Goal: Task Accomplishment & Management: Use online tool/utility

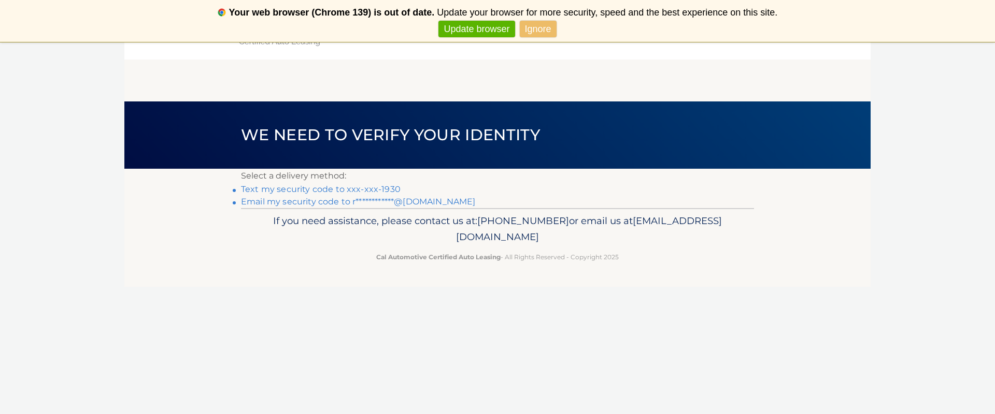
click at [314, 188] on link "Text my security code to xxx-xxx-1930" at bounding box center [321, 189] width 160 height 10
click at [313, 188] on link "Text my security code to xxx-xxx-1930" at bounding box center [321, 189] width 160 height 10
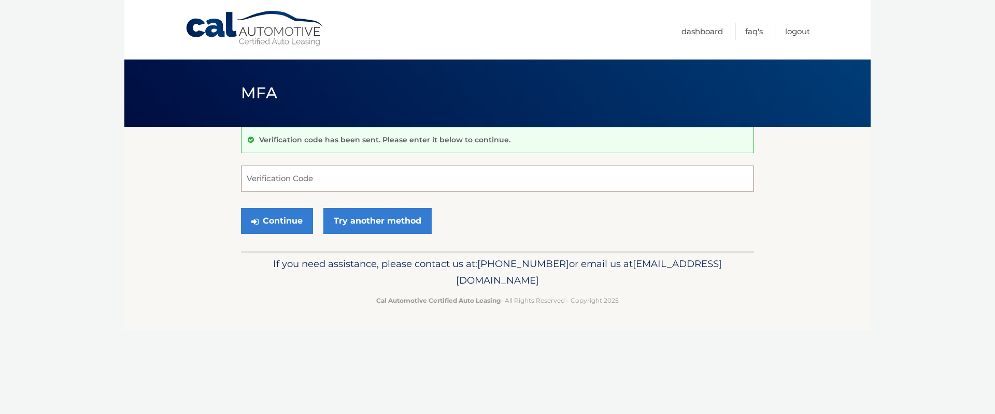
click at [309, 187] on input "Verification Code" at bounding box center [497, 179] width 513 height 26
type input "996124"
click at [241, 208] on button "Continue" at bounding box center [277, 221] width 72 height 26
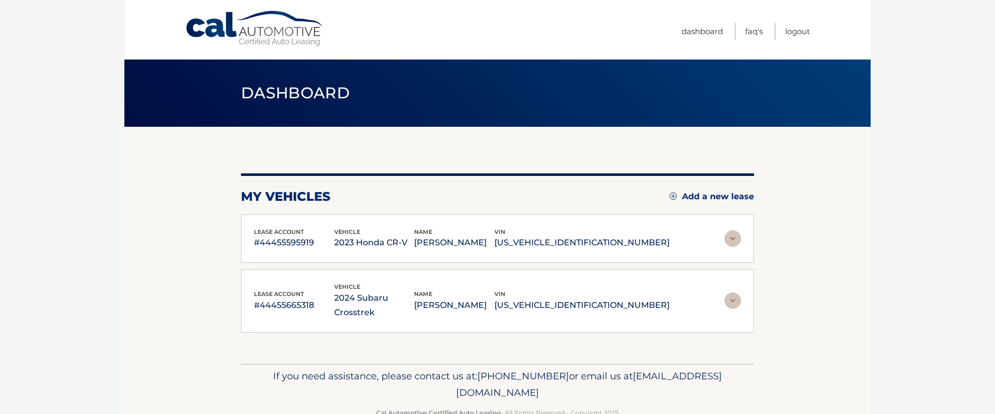
click at [414, 238] on p "2023 Honda CR-V" at bounding box center [374, 243] width 80 height 15
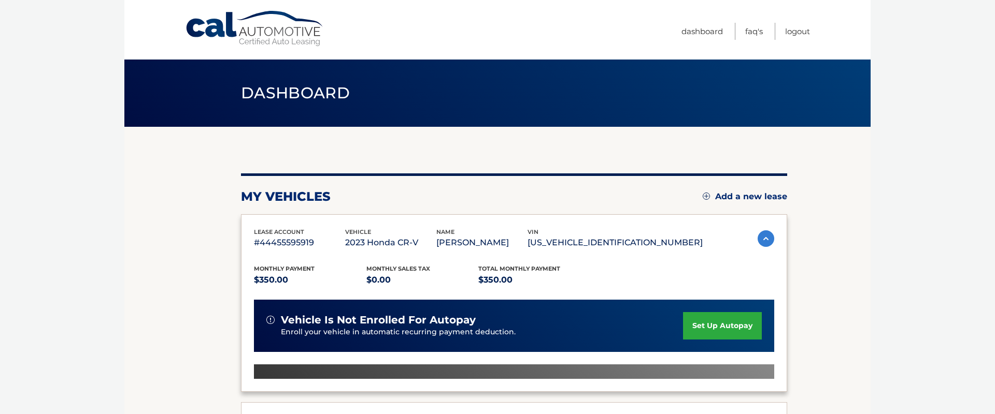
click at [425, 238] on p "2023 Honda CR-V" at bounding box center [390, 243] width 91 height 15
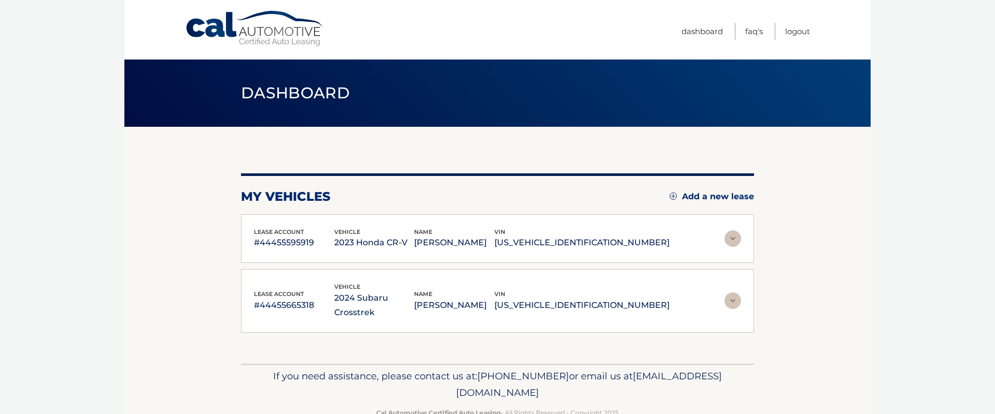
click at [414, 238] on p "2023 Honda CR-V" at bounding box center [374, 243] width 80 height 15
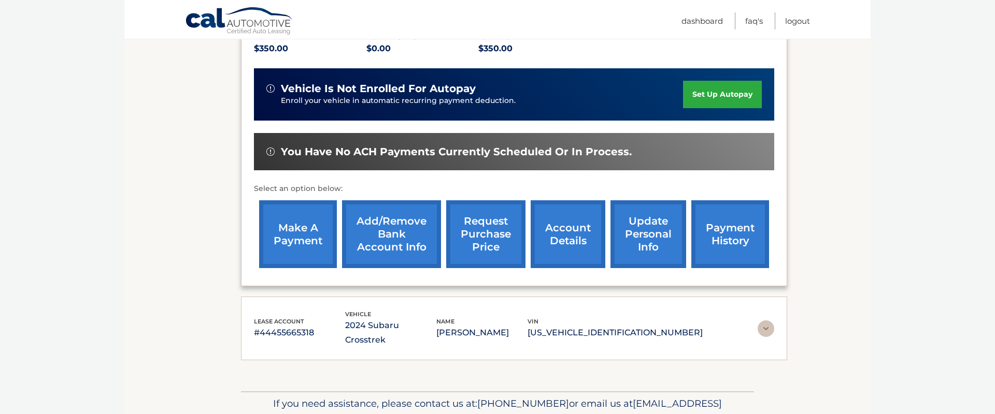
scroll to position [273, 0]
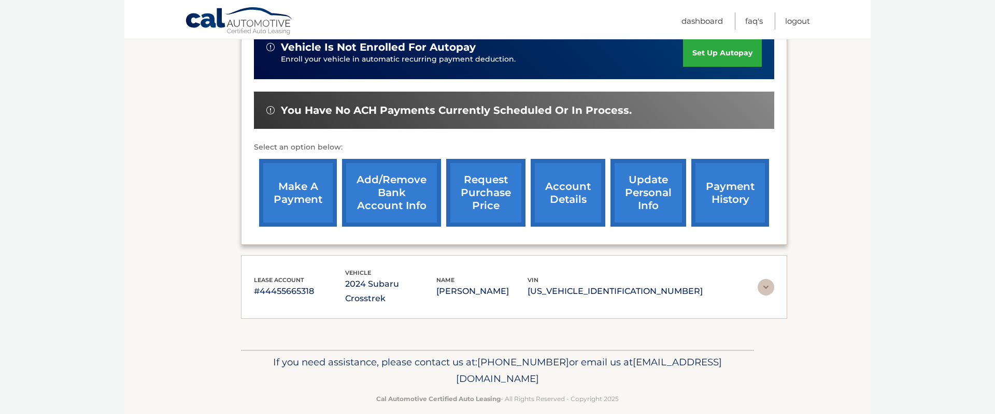
click at [307, 188] on link "make a payment" at bounding box center [298, 193] width 78 height 68
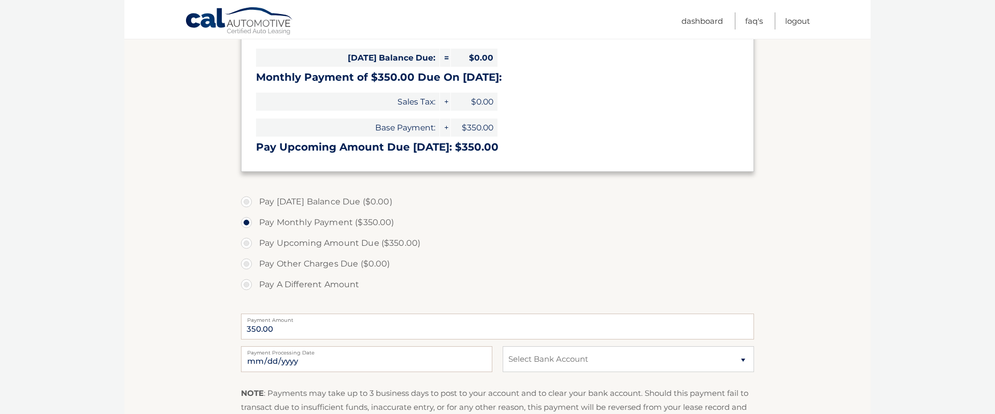
scroll to position [168, 0]
click at [544, 361] on select "Select Bank Account Checking JPMORGAN CHASE BANK, NA *****2838 Checking JPMORGA…" at bounding box center [628, 359] width 251 height 26
select select "NzdlMTQ4NTItYzQzMC00Mjc0LTg1ZTUtYzMzNDc1OWZmZTEz"
click at [503, 346] on select "Select Bank Account Checking JPMORGAN CHASE BANK, NA *****2838 Checking JPMORGA…" at bounding box center [628, 359] width 251 height 26
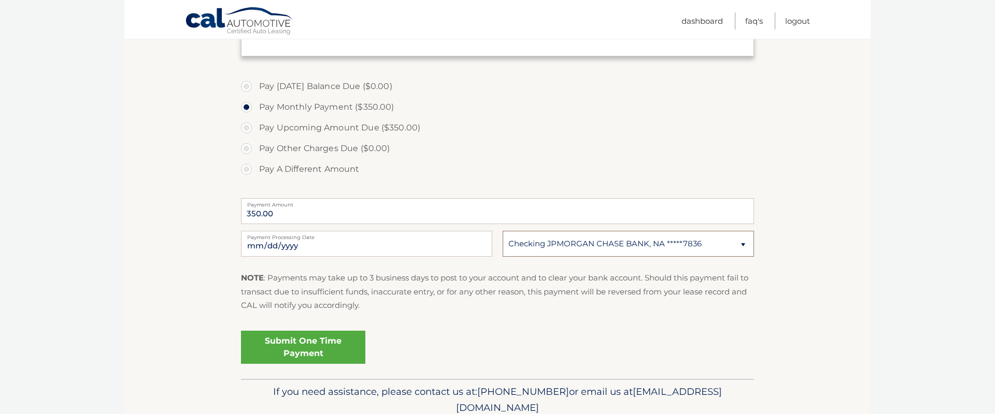
scroll to position [326, 0]
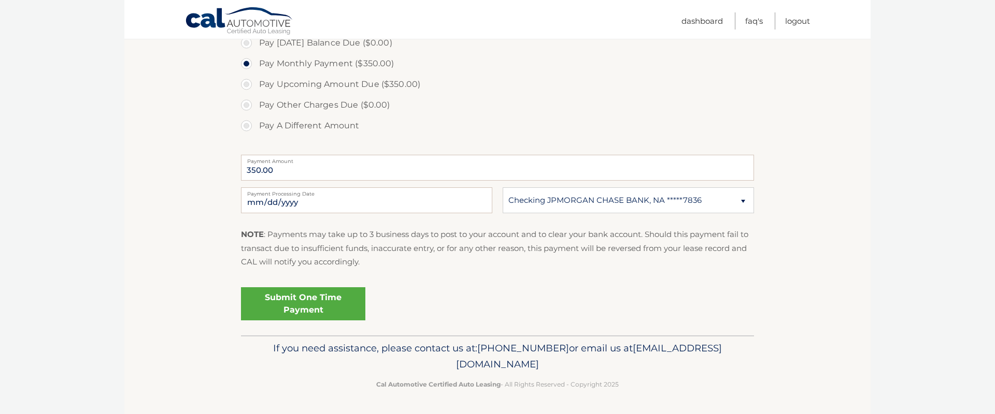
click at [325, 304] on link "Submit One Time Payment" at bounding box center [303, 304] width 124 height 33
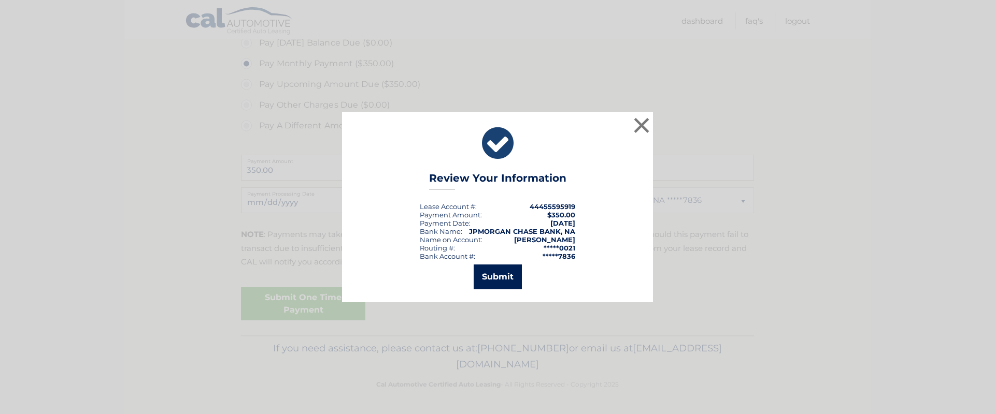
click at [499, 275] on button "Submit" at bounding box center [497, 277] width 48 height 25
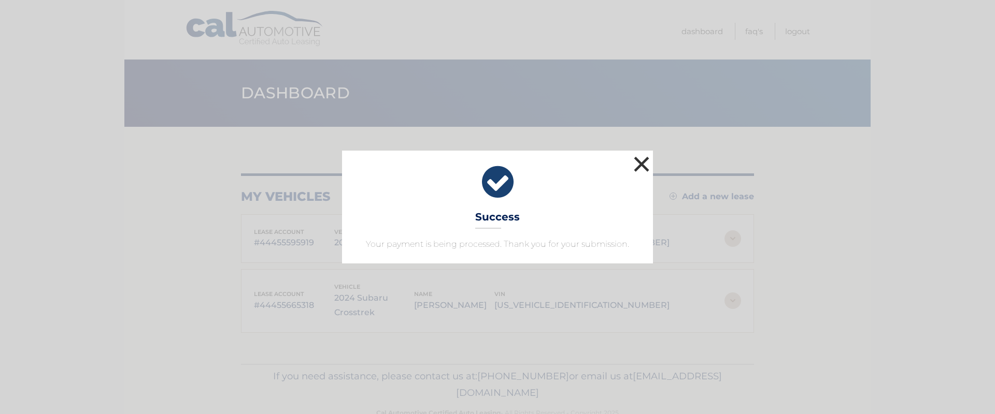
click at [643, 165] on button "×" at bounding box center [641, 164] width 21 height 21
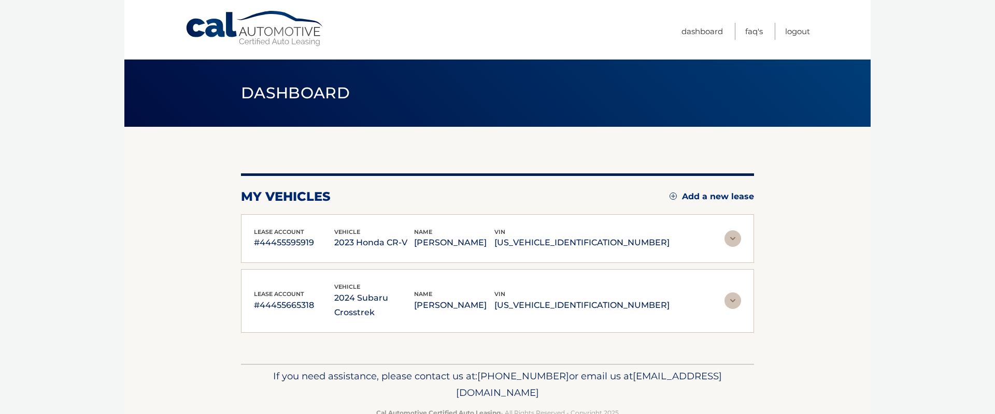
click at [636, 298] on p "[US_VEHICLE_IDENTIFICATION_NUMBER]" at bounding box center [581, 305] width 175 height 15
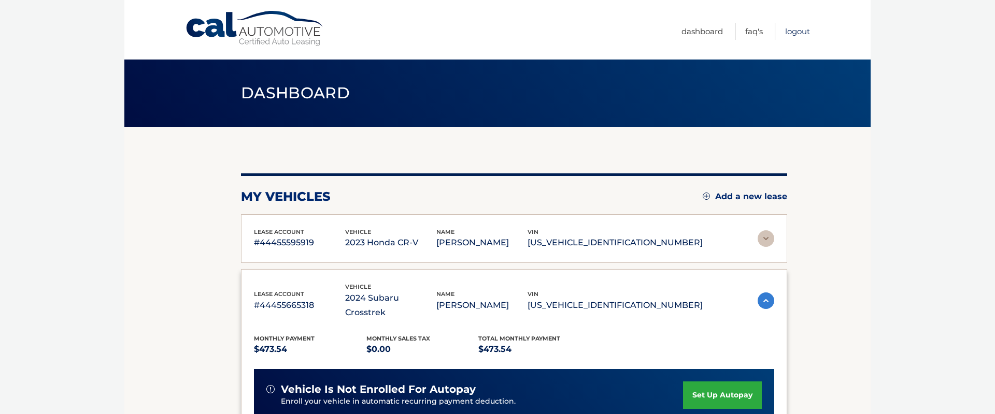
click at [803, 32] on link "Logout" at bounding box center [797, 31] width 25 height 17
